Goal: Information Seeking & Learning: Learn about a topic

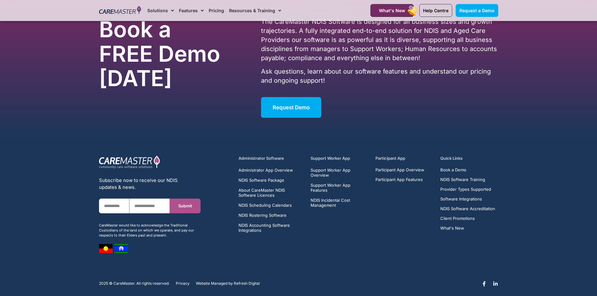
scroll to position [2928, 0]
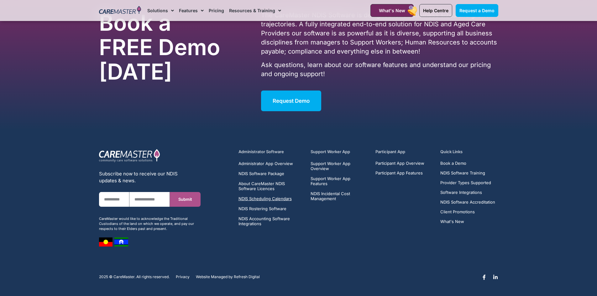
click at [250, 200] on span "NDIS Scheduling Calendars" at bounding box center [264, 198] width 53 height 5
click at [276, 174] on span "NDIS Software Package" at bounding box center [261, 173] width 46 height 5
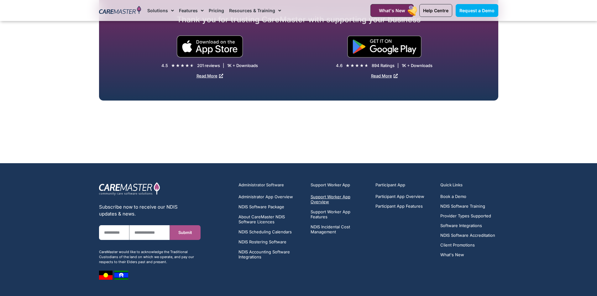
scroll to position [1208, 0]
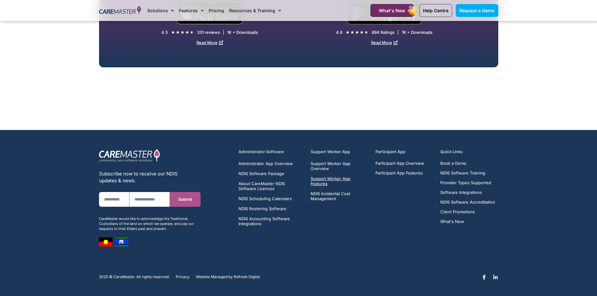
click at [334, 180] on span "Support Worker App Features" at bounding box center [339, 181] width 58 height 10
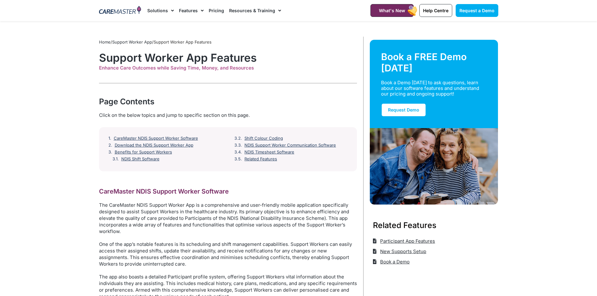
click at [219, 9] on link "Pricing" at bounding box center [216, 10] width 15 height 21
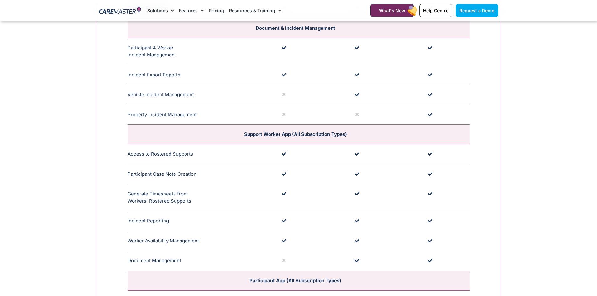
scroll to position [1629, 0]
